Goal: Information Seeking & Learning: Learn about a topic

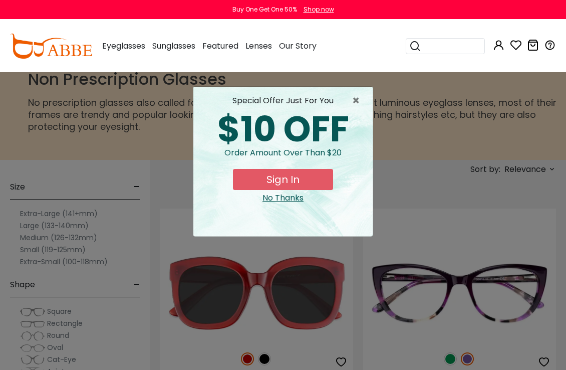
click at [355, 103] on span "×" at bounding box center [358, 101] width 13 height 12
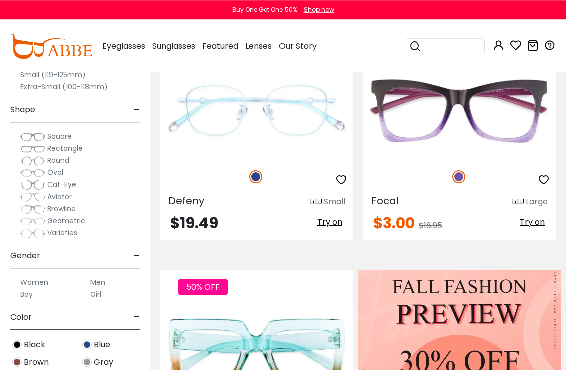
scroll to position [429, 0]
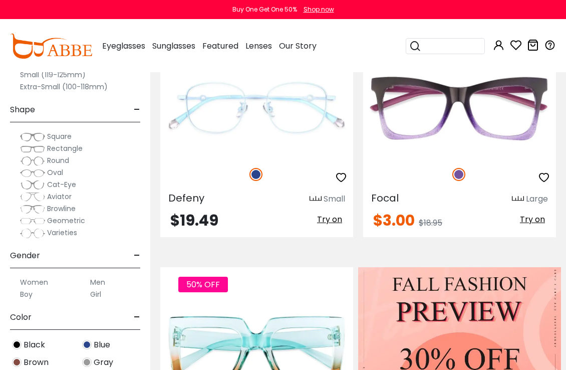
click at [0, 0] on img at bounding box center [0, 0] width 0 height 0
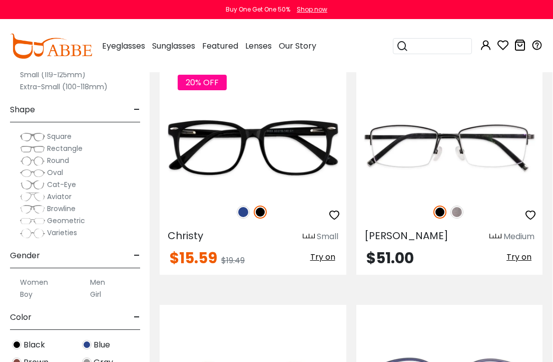
scroll to position [0, 0]
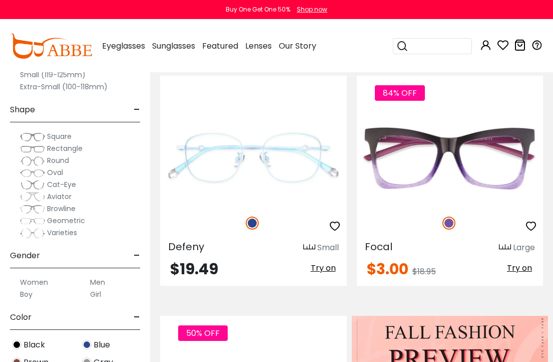
click at [0, 0] on img at bounding box center [0, 0] width 0 height 0
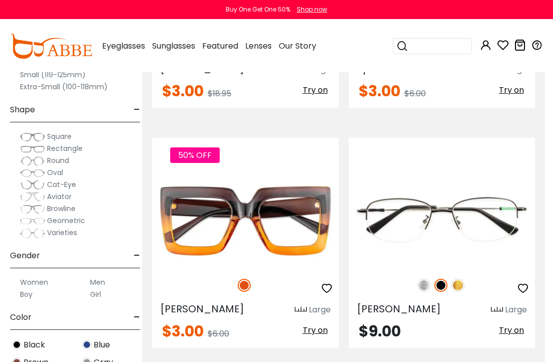
click at [426, 285] on img at bounding box center [424, 284] width 13 height 13
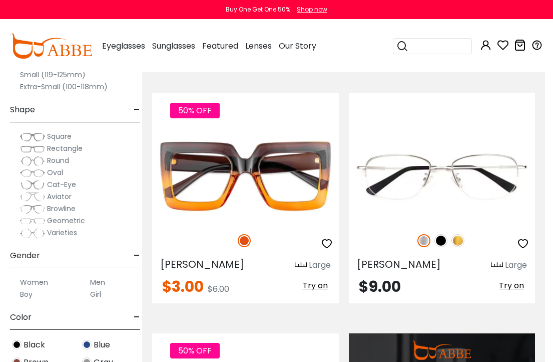
click at [461, 241] on img at bounding box center [458, 240] width 13 height 13
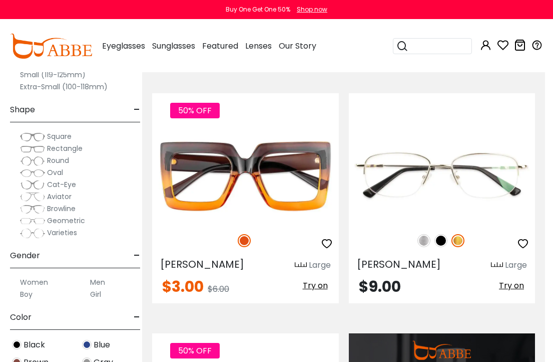
click at [425, 243] on img at bounding box center [424, 240] width 13 height 13
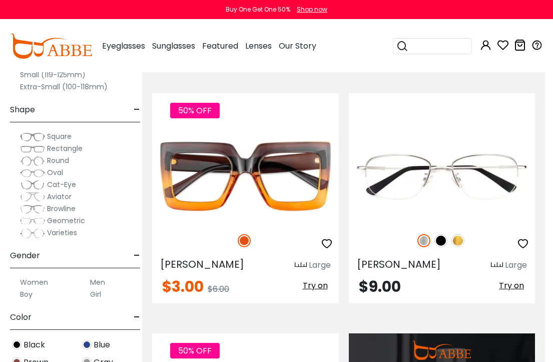
click at [463, 242] on img at bounding box center [458, 240] width 13 height 13
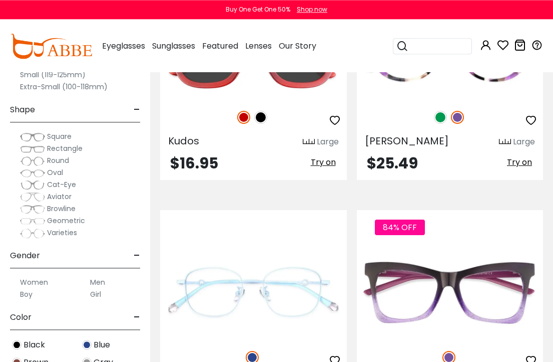
scroll to position [240, 0]
click at [0, 0] on img at bounding box center [0, 0] width 0 height 0
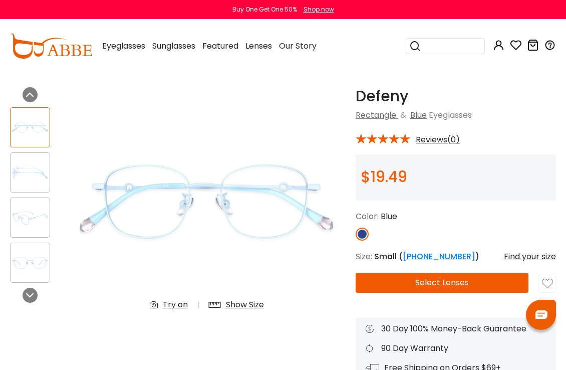
scroll to position [30, 0]
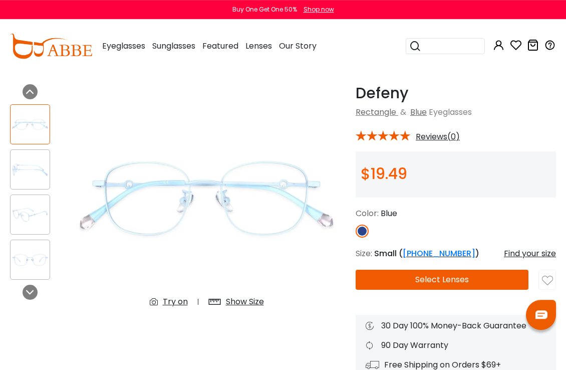
click at [30, 153] on div at bounding box center [30, 169] width 40 height 40
click at [38, 160] on img at bounding box center [30, 170] width 39 height 20
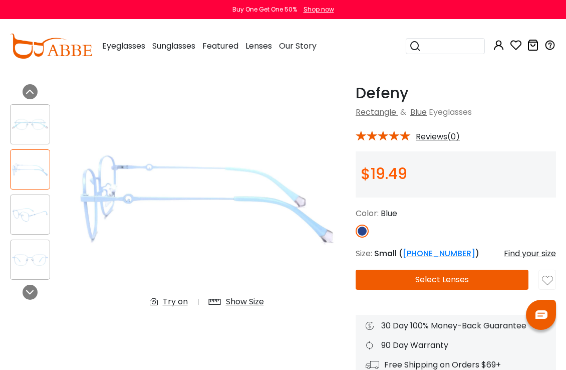
click at [26, 218] on img at bounding box center [30, 215] width 39 height 20
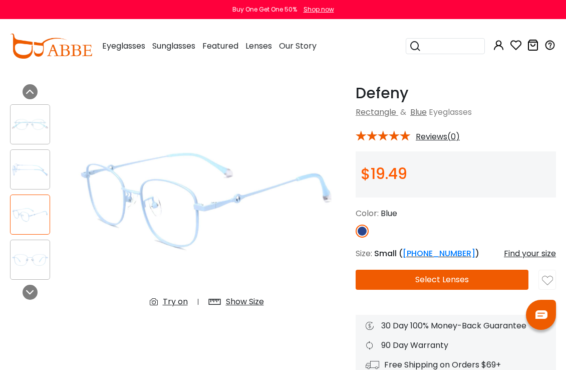
click at [32, 264] on img at bounding box center [30, 260] width 39 height 20
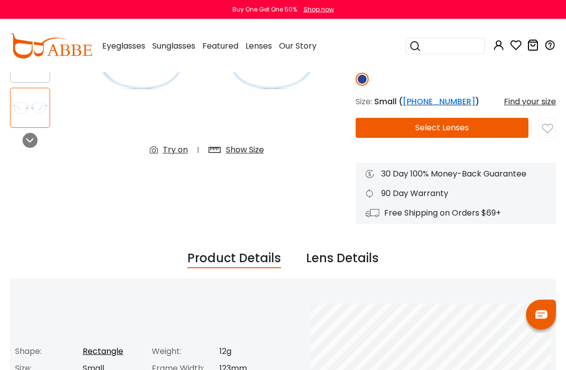
scroll to position [0, 0]
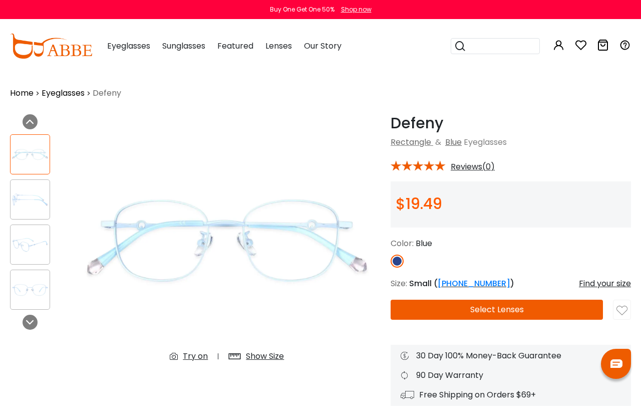
click at [399, 265] on img at bounding box center [397, 260] width 13 height 13
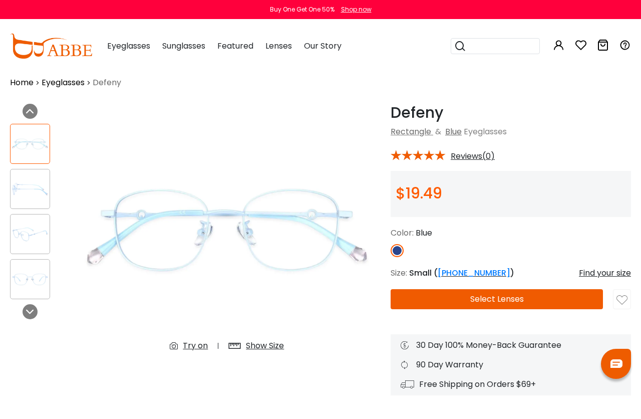
click at [616, 274] on div "Find your size" at bounding box center [605, 273] width 52 height 12
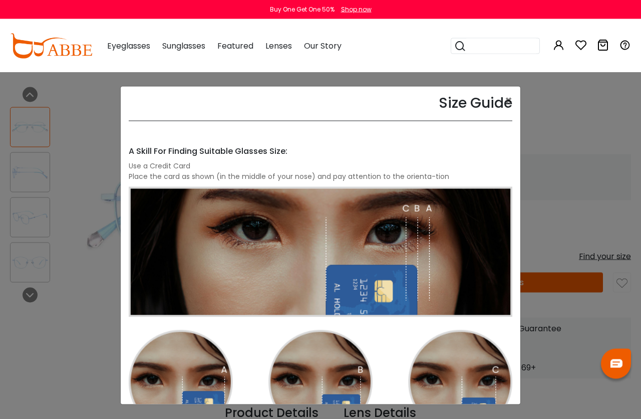
scroll to position [29, 0]
click at [607, 238] on div "Size Guide × A Skill For Finding Suitable Glasses Size: Use a Credit Card Place…" at bounding box center [320, 209] width 641 height 419
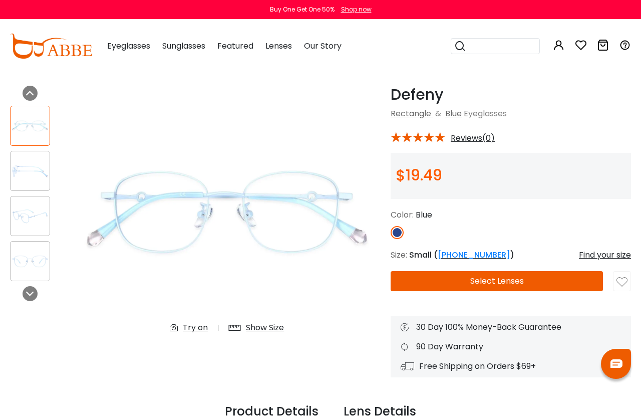
scroll to position [0, 0]
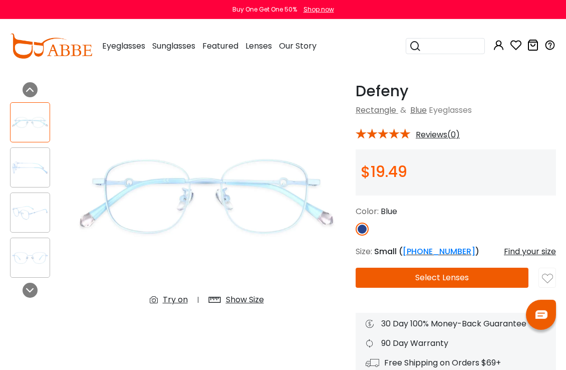
scroll to position [33, 0]
click at [451, 111] on span "Eyeglasses" at bounding box center [450, 110] width 43 height 12
click at [443, 110] on span "Eyeglasses" at bounding box center [450, 110] width 43 height 12
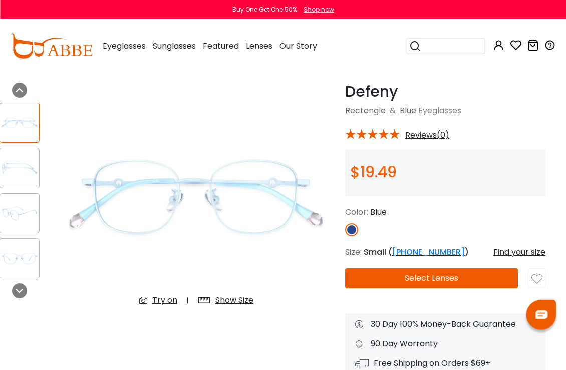
scroll to position [32, 11]
click at [244, 306] on div "Show Size" at bounding box center [234, 299] width 38 height 12
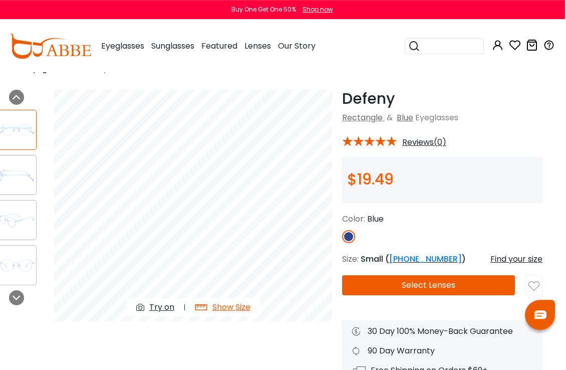
scroll to position [0, 13]
